Goal: Task Accomplishment & Management: Use online tool/utility

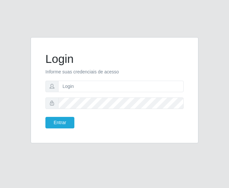
click at [97, 88] on input "text" at bounding box center [120, 87] width 125 height 12
type input "[EMAIL_ADDRESS][DOMAIN_NAME]"
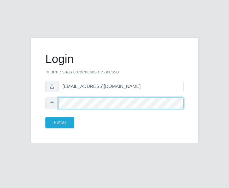
click at [45, 117] on button "Entrar" at bounding box center [59, 123] width 29 height 12
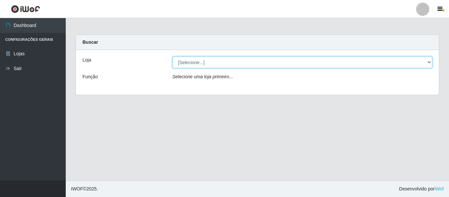
click at [228, 62] on select "[Selecione...] SuperFácil Atacado - São Gonçalo do Amarante" at bounding box center [303, 63] width 260 height 12
select select "408"
click at [173, 57] on select "[Selecione...] SuperFácil Atacado - São Gonçalo do Amarante" at bounding box center [303, 63] width 260 height 12
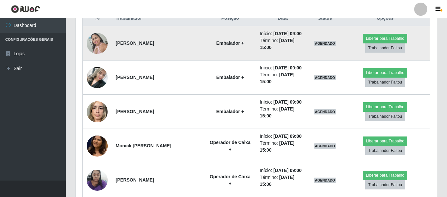
scroll to position [263, 0]
